Goal: Complete application form

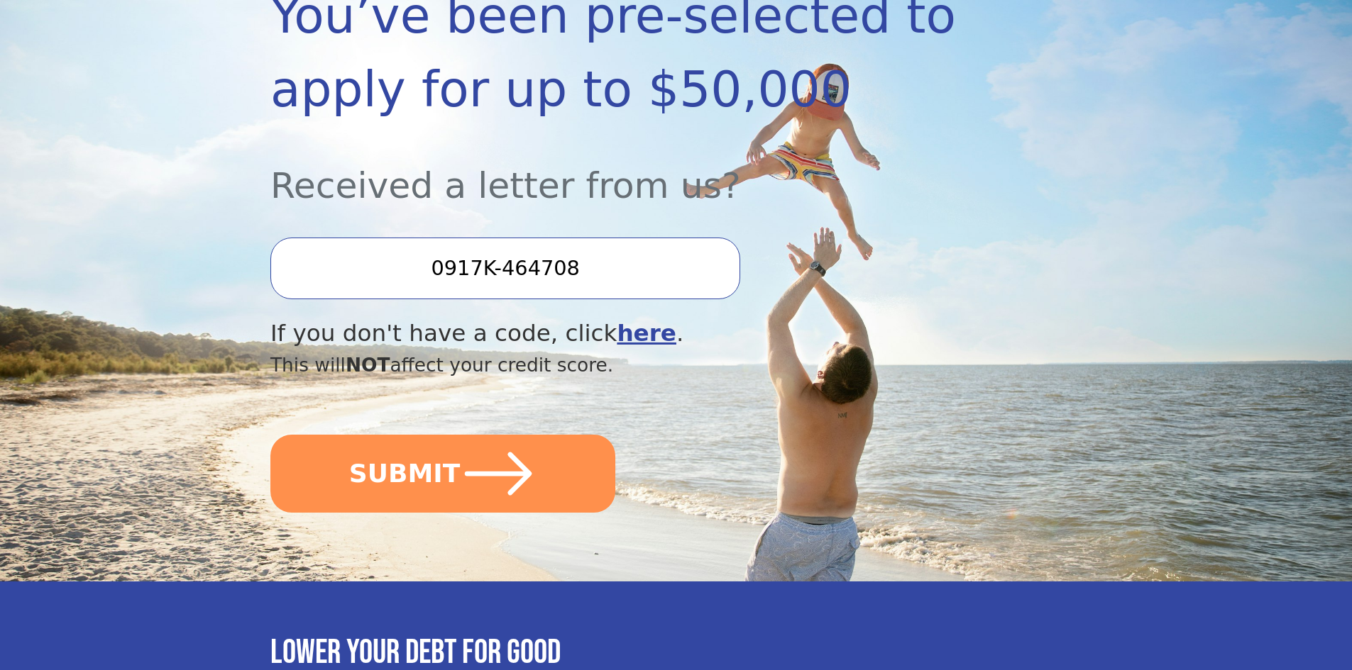
scroll to position [284, 0]
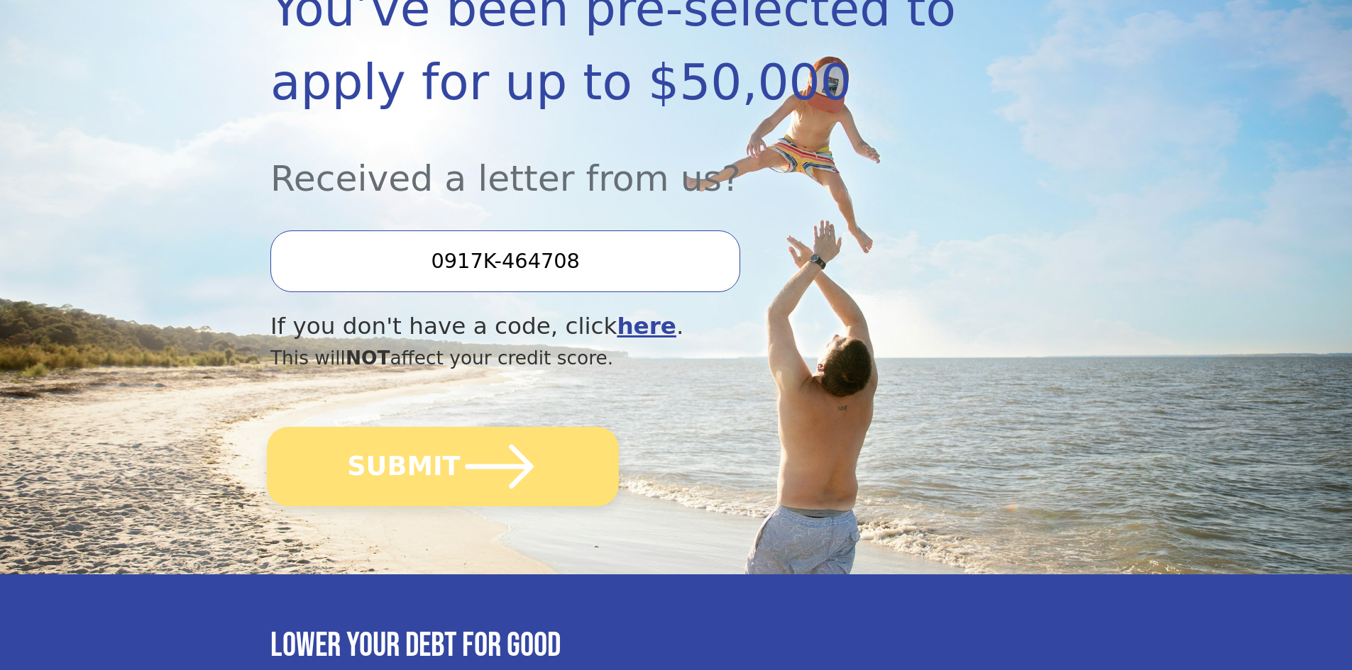
click at [460, 451] on icon "submit" at bounding box center [499, 467] width 78 height 78
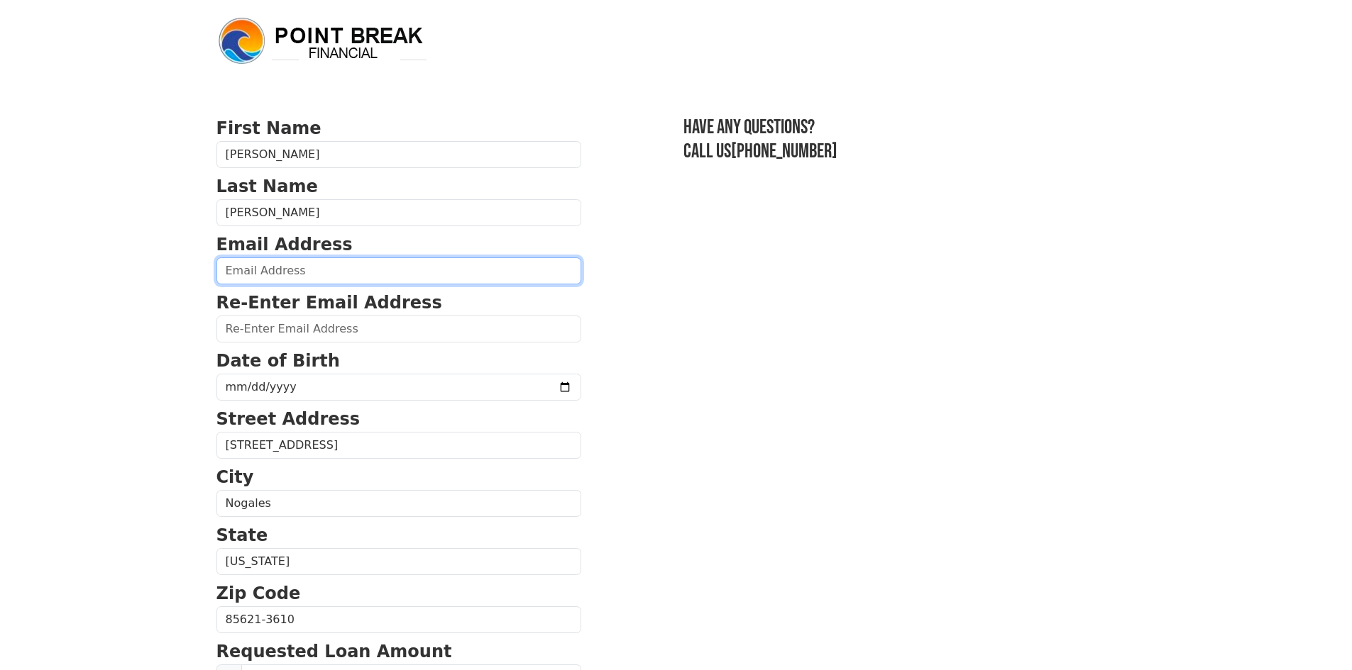
click at [267, 272] on input "email" at bounding box center [398, 271] width 365 height 27
type input "gallegostransport@hotmail.com"
type input "(520) 313-6986"
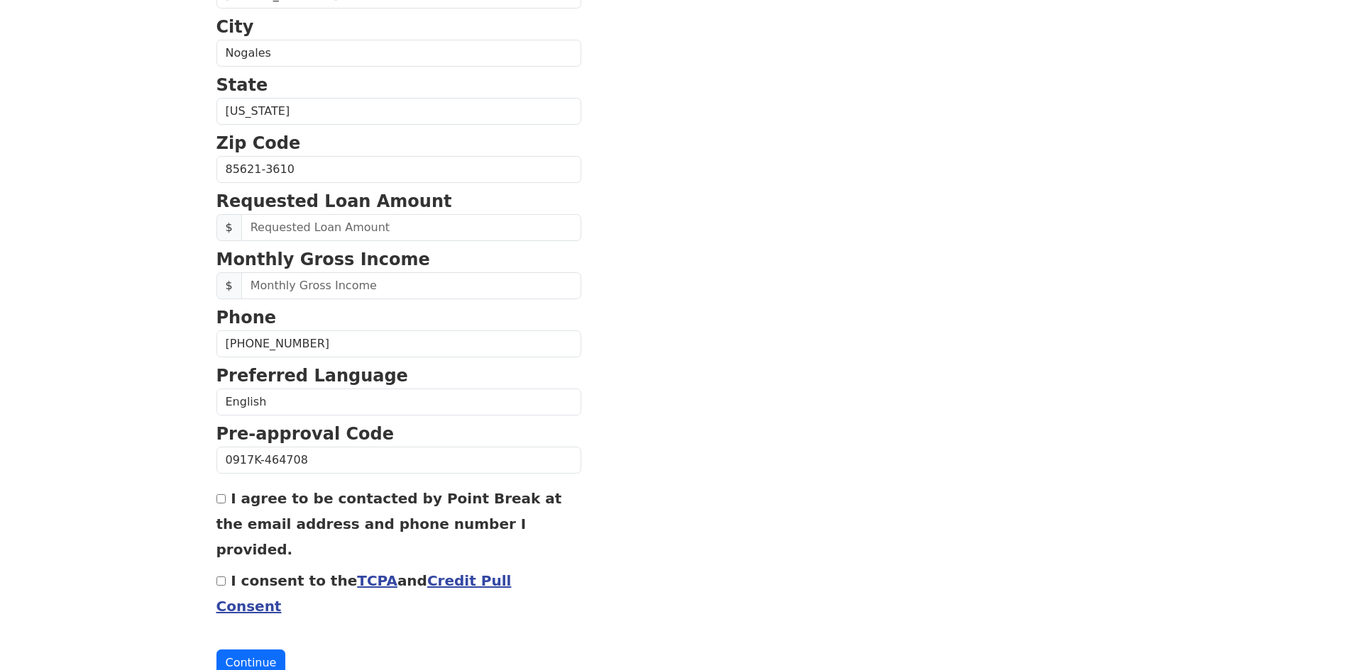
scroll to position [459, 0]
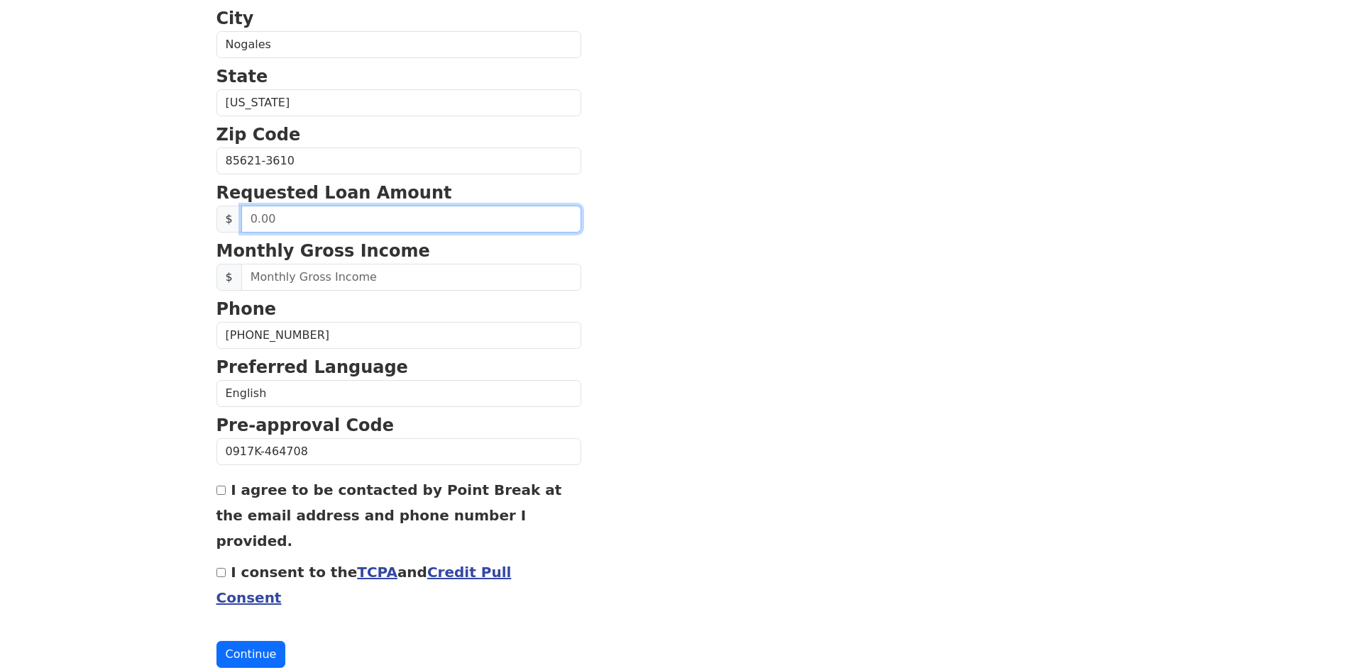
click at [245, 219] on input "text" at bounding box center [411, 219] width 340 height 27
click at [291, 216] on input "50.00" at bounding box center [411, 219] width 340 height 27
drag, startPoint x: 249, startPoint y: 218, endPoint x: 355, endPoint y: 226, distance: 106.8
click at [355, 226] on input "50.00" at bounding box center [411, 219] width 340 height 27
type input "50,000.00"
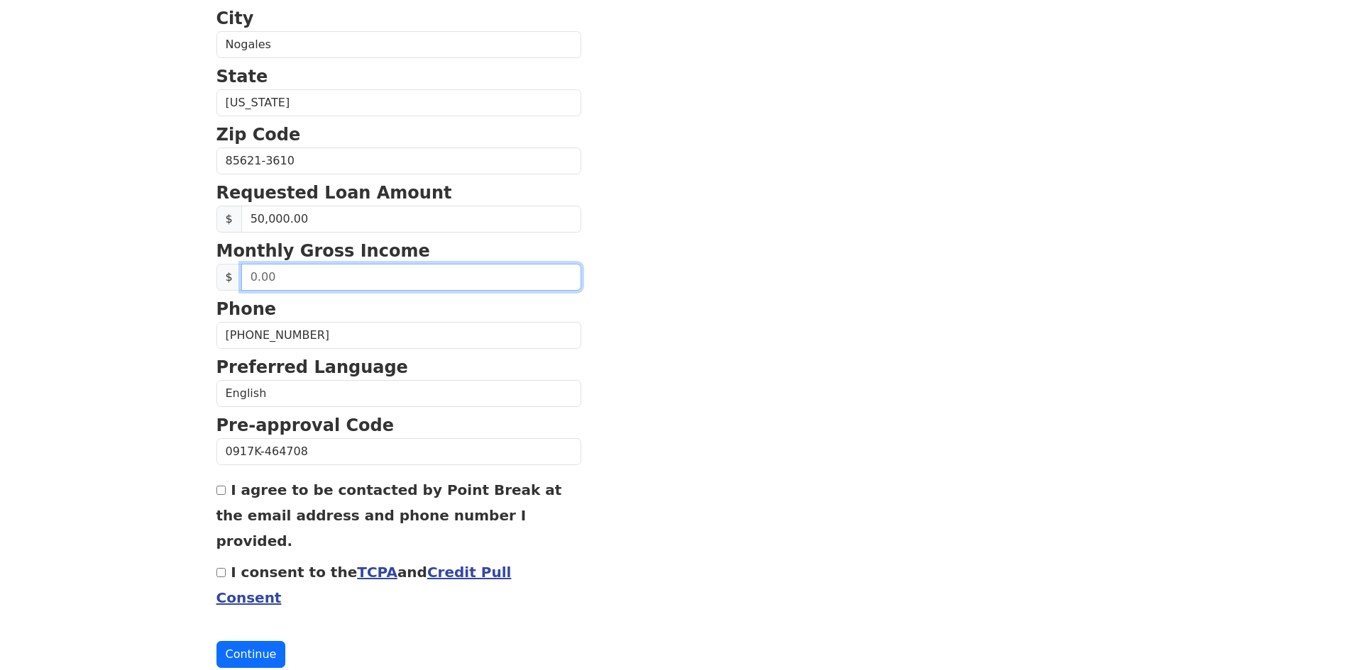
click at [244, 272] on input "text" at bounding box center [411, 277] width 340 height 27
type input "2.00"
type input "18,000.00"
